Goal: Task Accomplishment & Management: Manage account settings

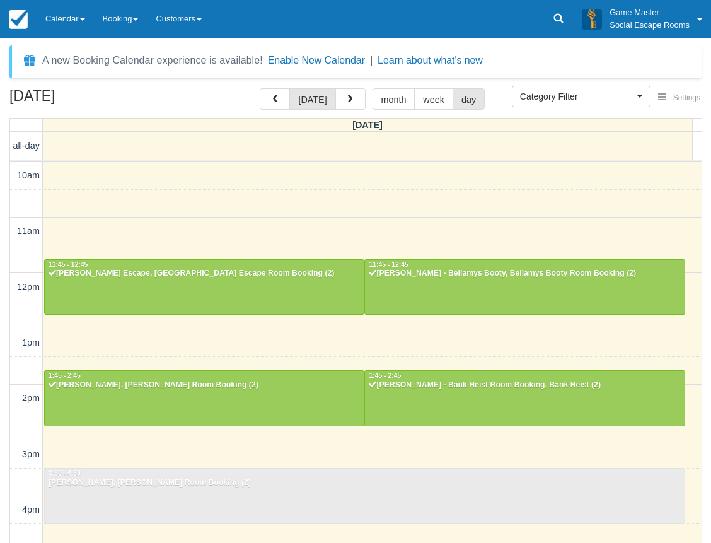
select select
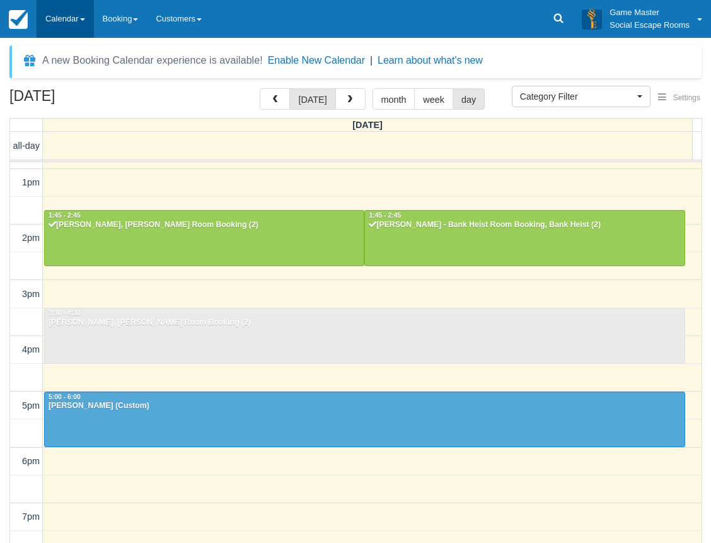
click at [71, 20] on link "Calendar" at bounding box center [65, 19] width 57 height 38
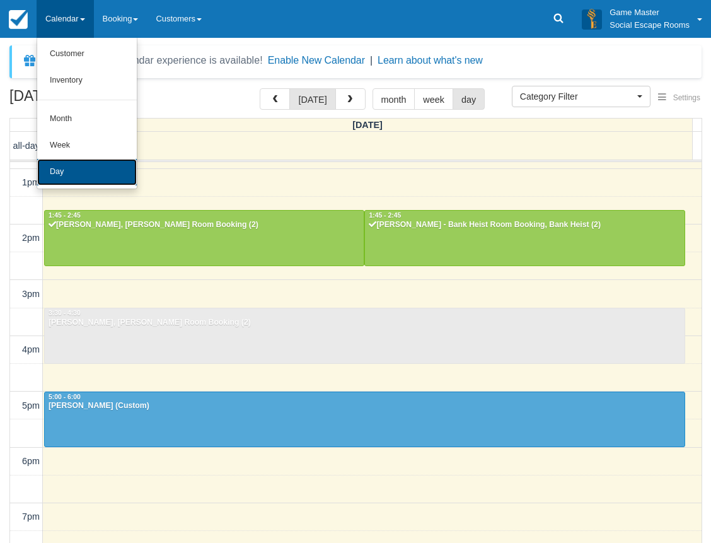
click at [71, 168] on link "Day" at bounding box center [87, 172] width 100 height 26
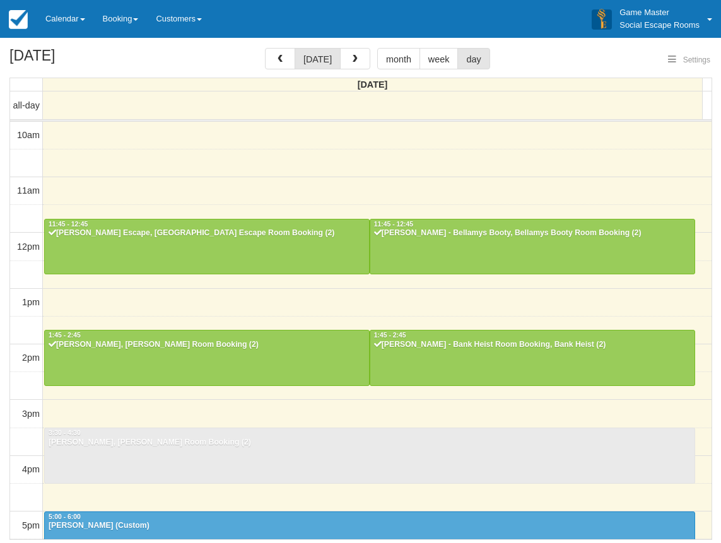
select select
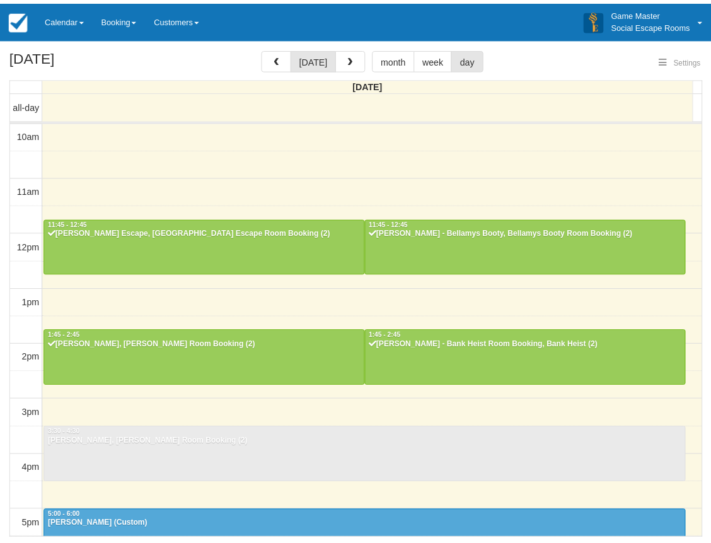
scroll to position [279, 0]
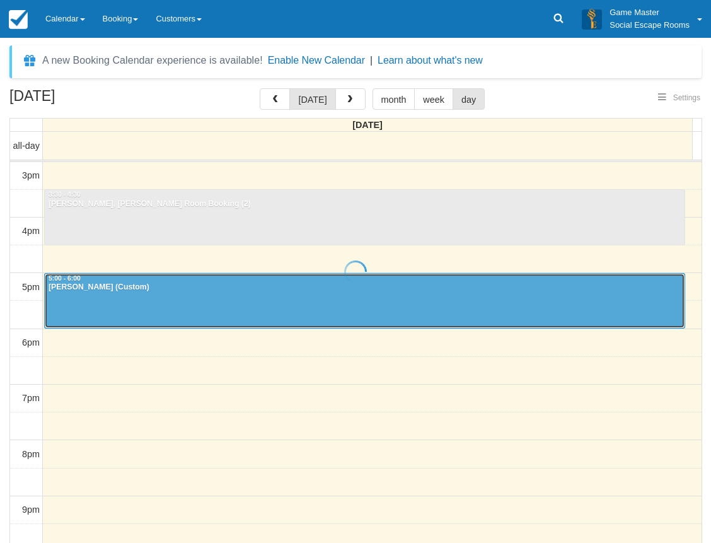
click at [141, 299] on div at bounding box center [365, 301] width 640 height 54
select select
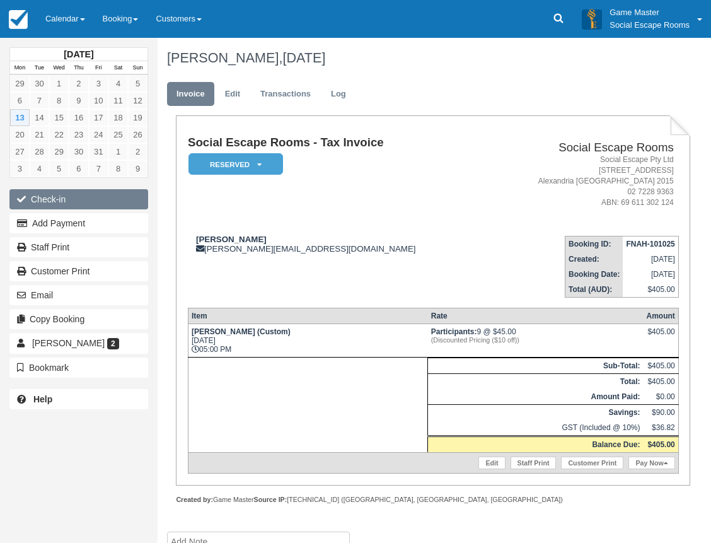
click at [86, 202] on button "Check-in" at bounding box center [78, 199] width 139 height 20
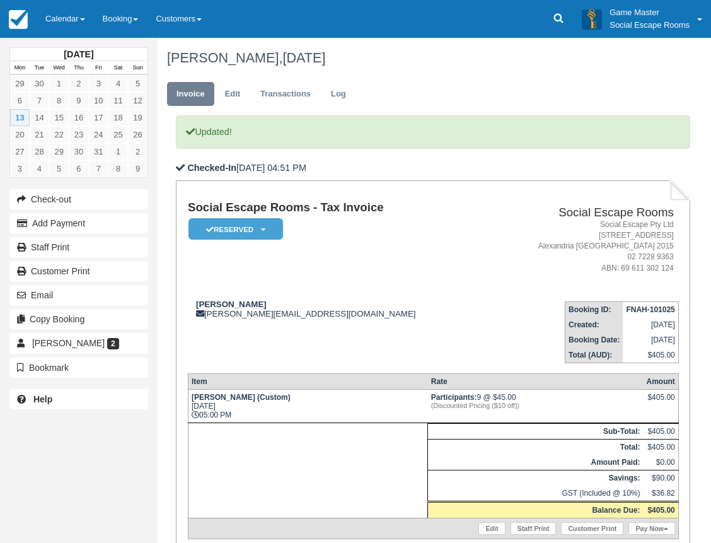
click at [421, 342] on td "Cheryl Kitchener cheryl@unscriptedphotographers.com" at bounding box center [337, 327] width 299 height 72
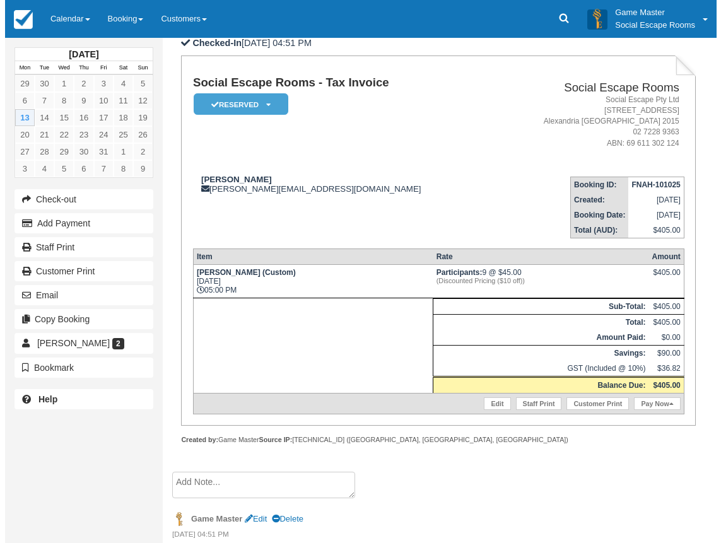
scroll to position [126, 0]
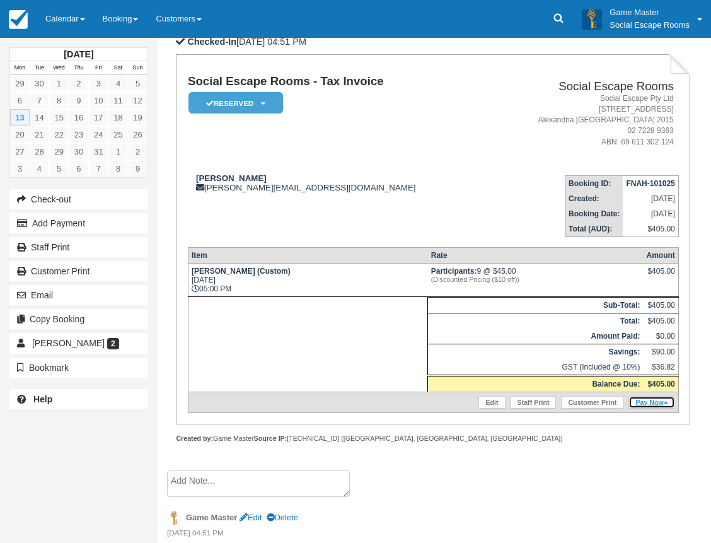
click at [647, 398] on link "Pay Now" at bounding box center [652, 402] width 46 height 13
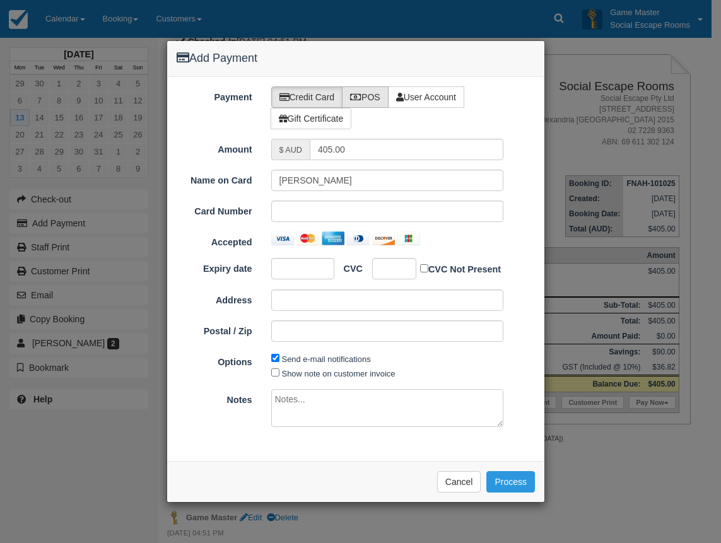
click at [378, 97] on label "POS" at bounding box center [365, 96] width 47 height 21
radio input "true"
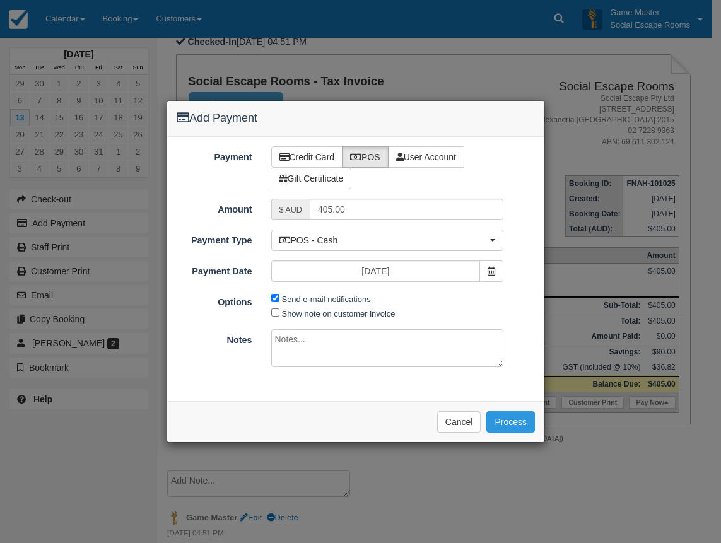
click at [300, 300] on label "Send e-mail notifications" at bounding box center [326, 298] width 89 height 9
click at [279, 300] on input "Send e-mail notifications" at bounding box center [275, 298] width 8 height 8
checkbox input "false"
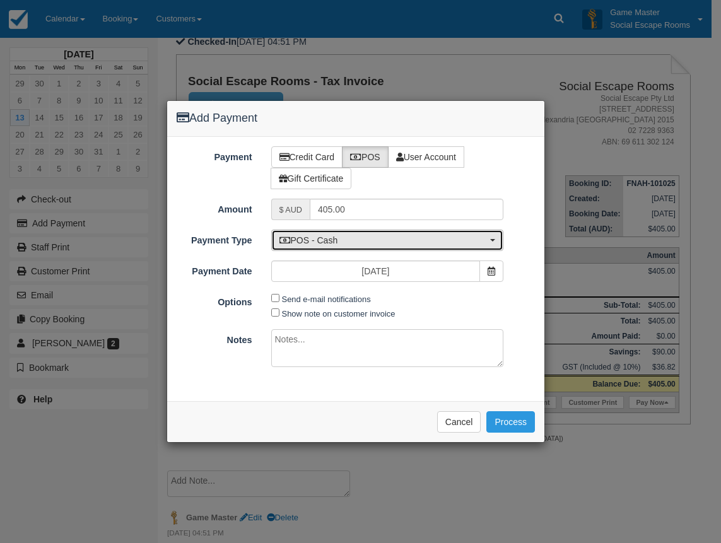
click at [322, 244] on span "POS - Cash" at bounding box center [383, 240] width 208 height 13
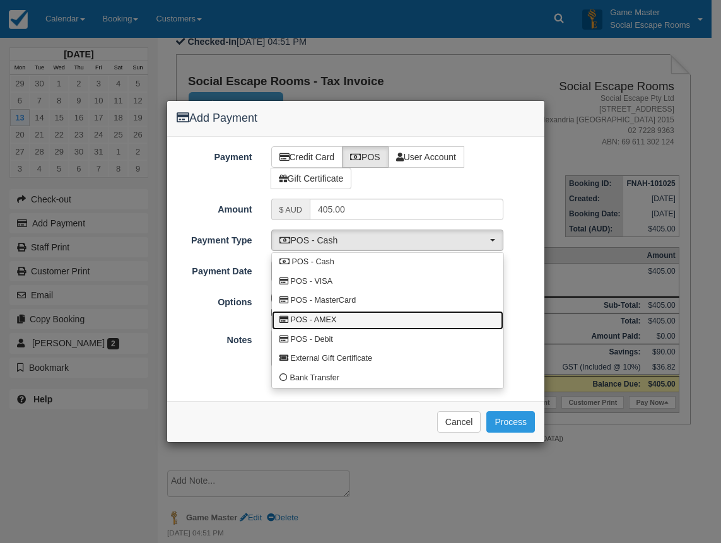
click at [330, 315] on span "POS - AMEX" at bounding box center [314, 320] width 46 height 11
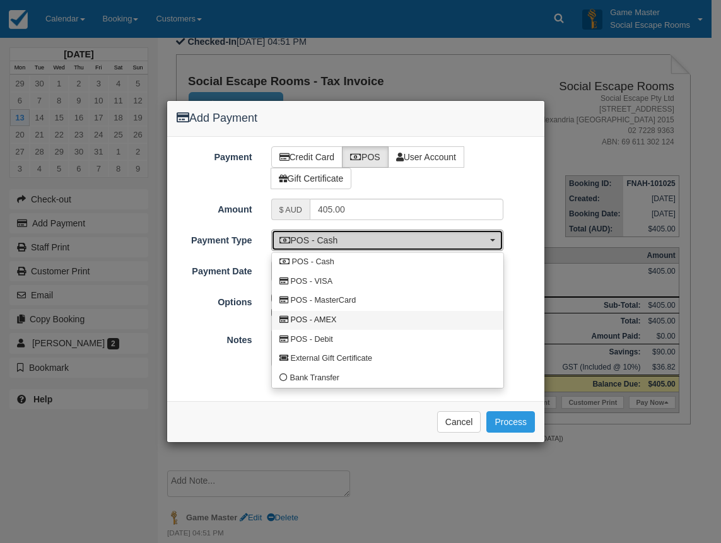
select select "AMEX"
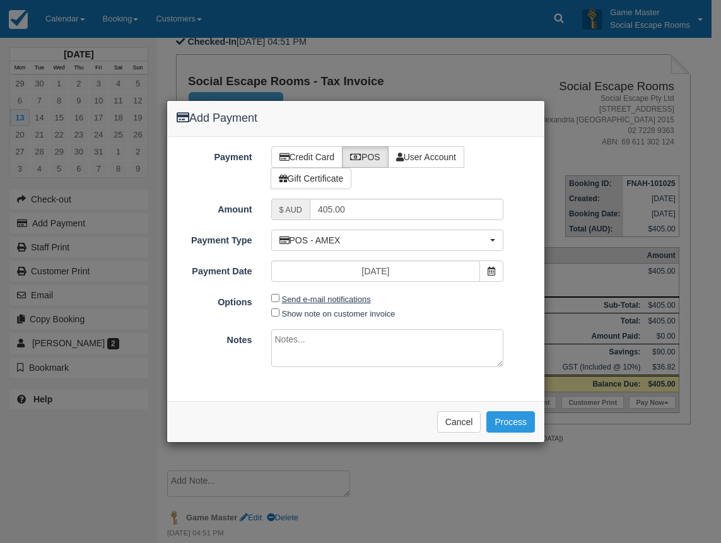
click at [323, 299] on label "Send e-mail notifications" at bounding box center [326, 298] width 89 height 9
click at [279, 299] on input "Send e-mail notifications" at bounding box center [275, 298] width 8 height 8
checkbox input "true"
click at [506, 422] on button "Process" at bounding box center [510, 421] width 49 height 21
